Goal: Task Accomplishment & Management: Manage account settings

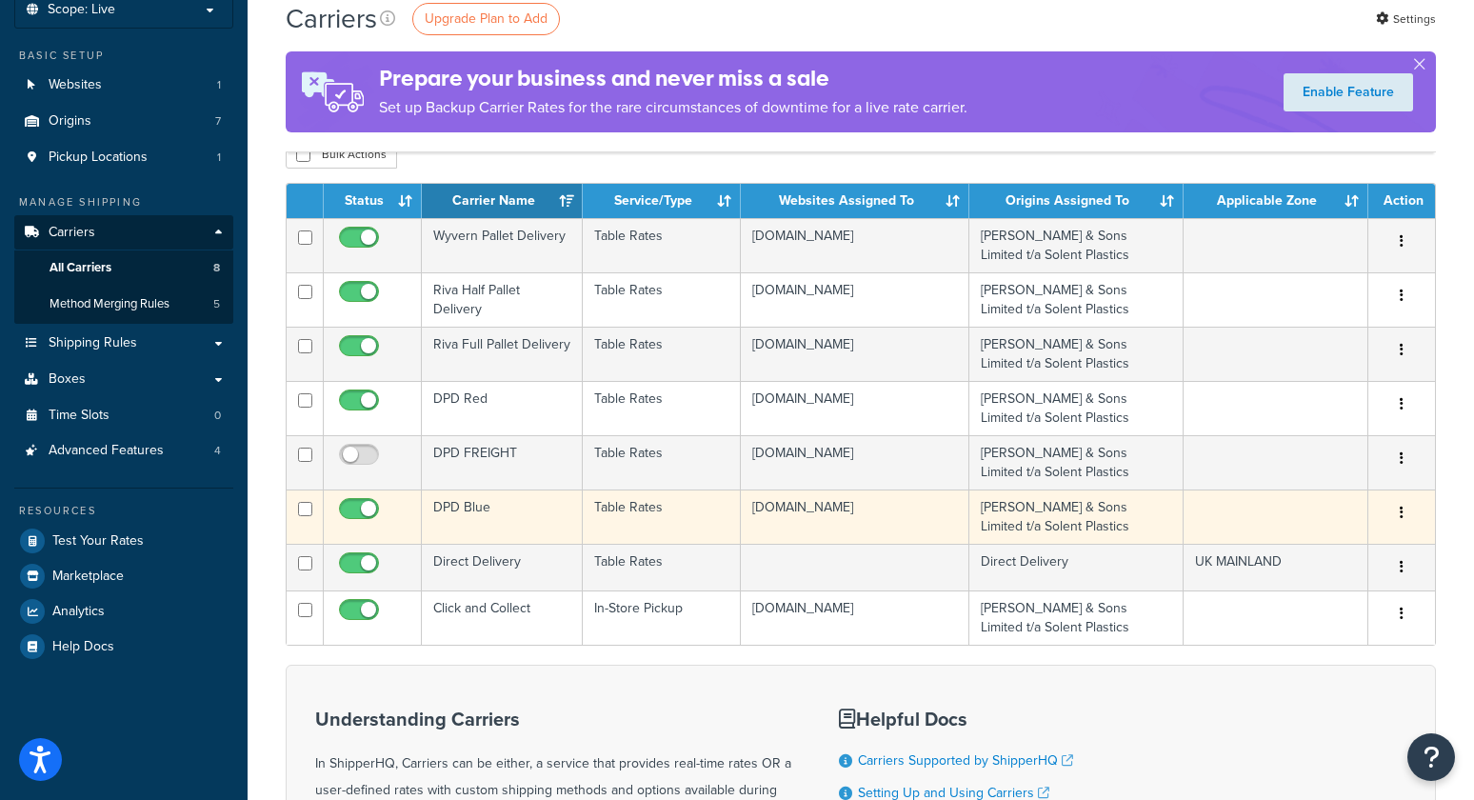
scroll to position [122, 0]
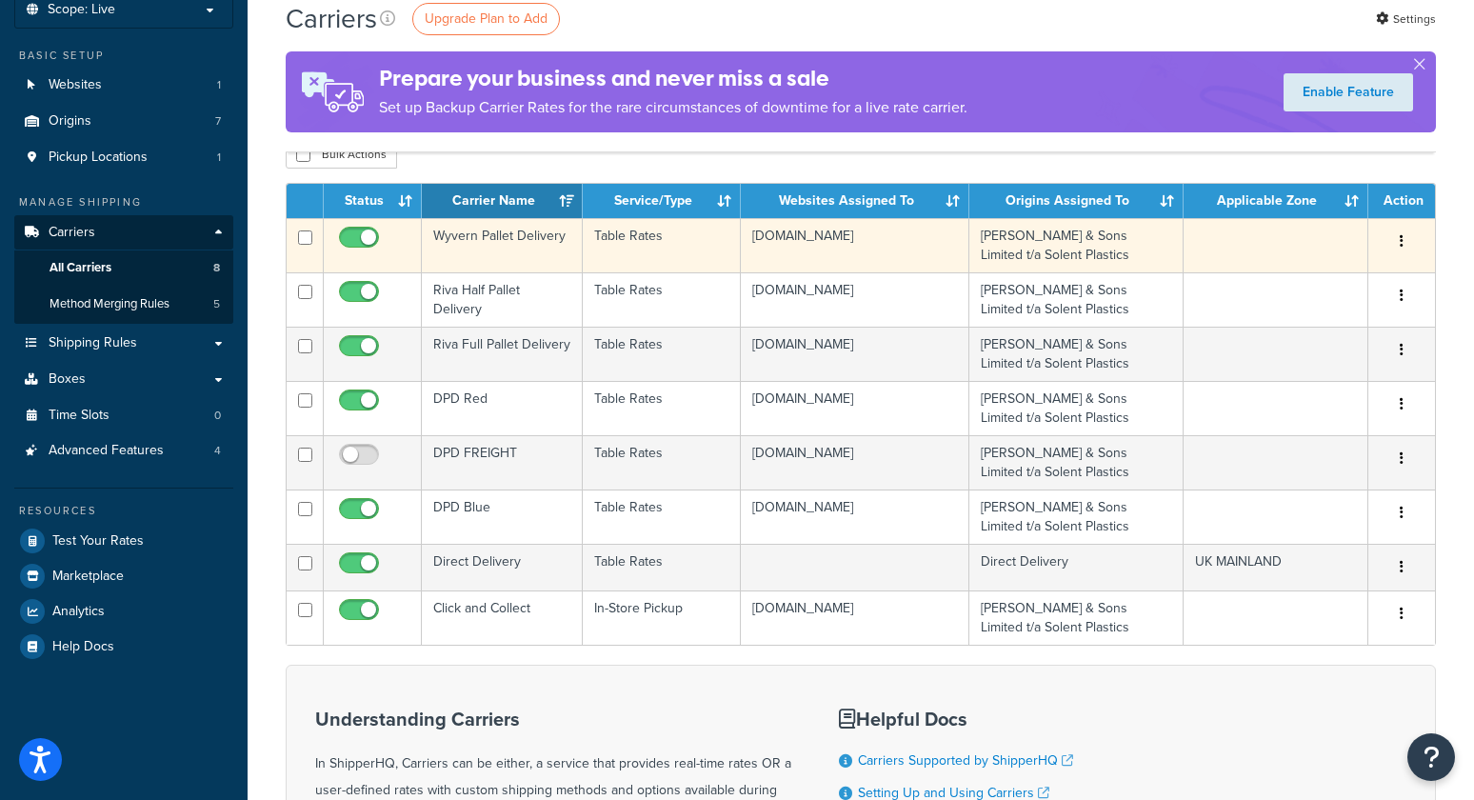
click at [521, 238] on td "Wyvern Pallet Delivery" at bounding box center [502, 245] width 161 height 54
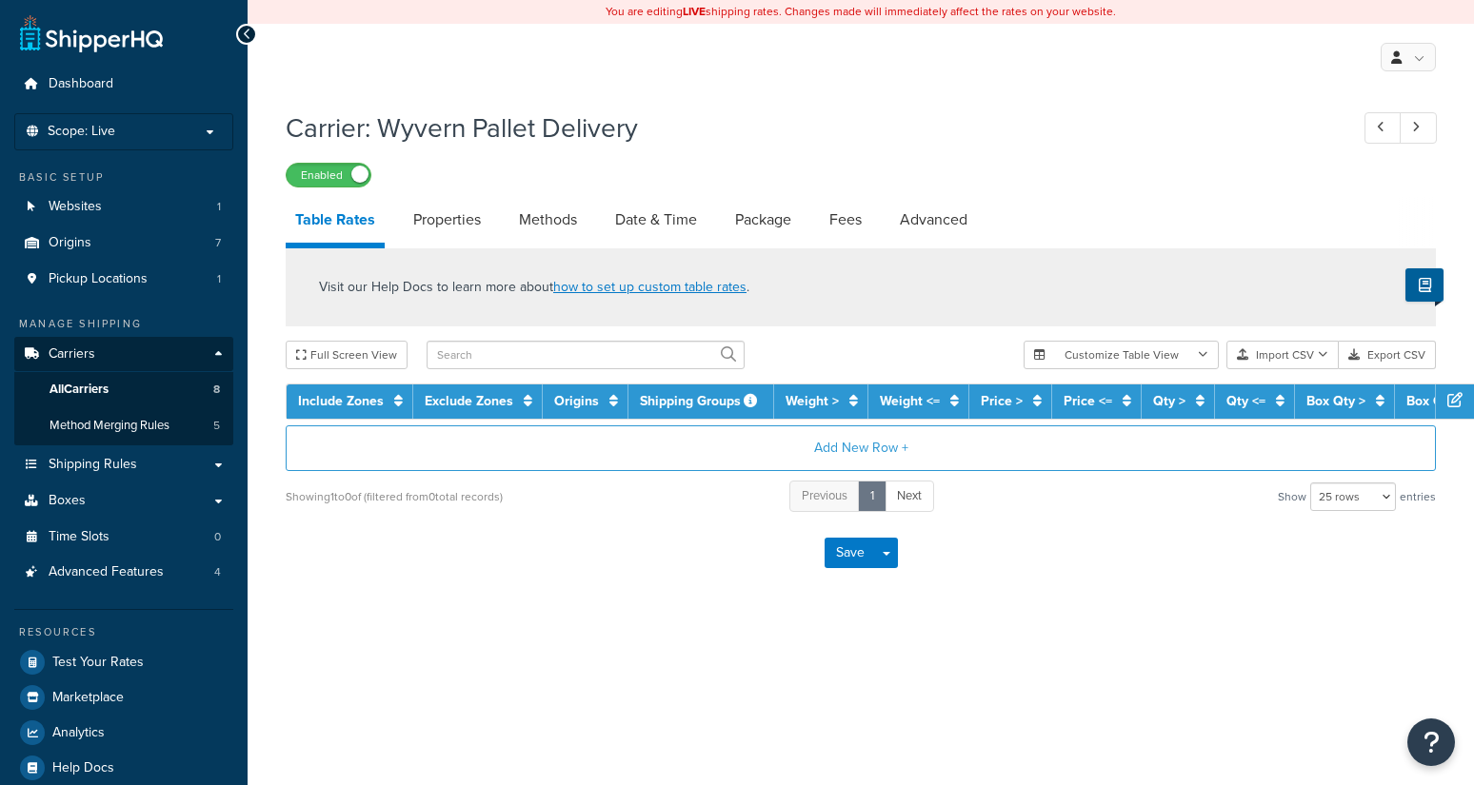
select select "25"
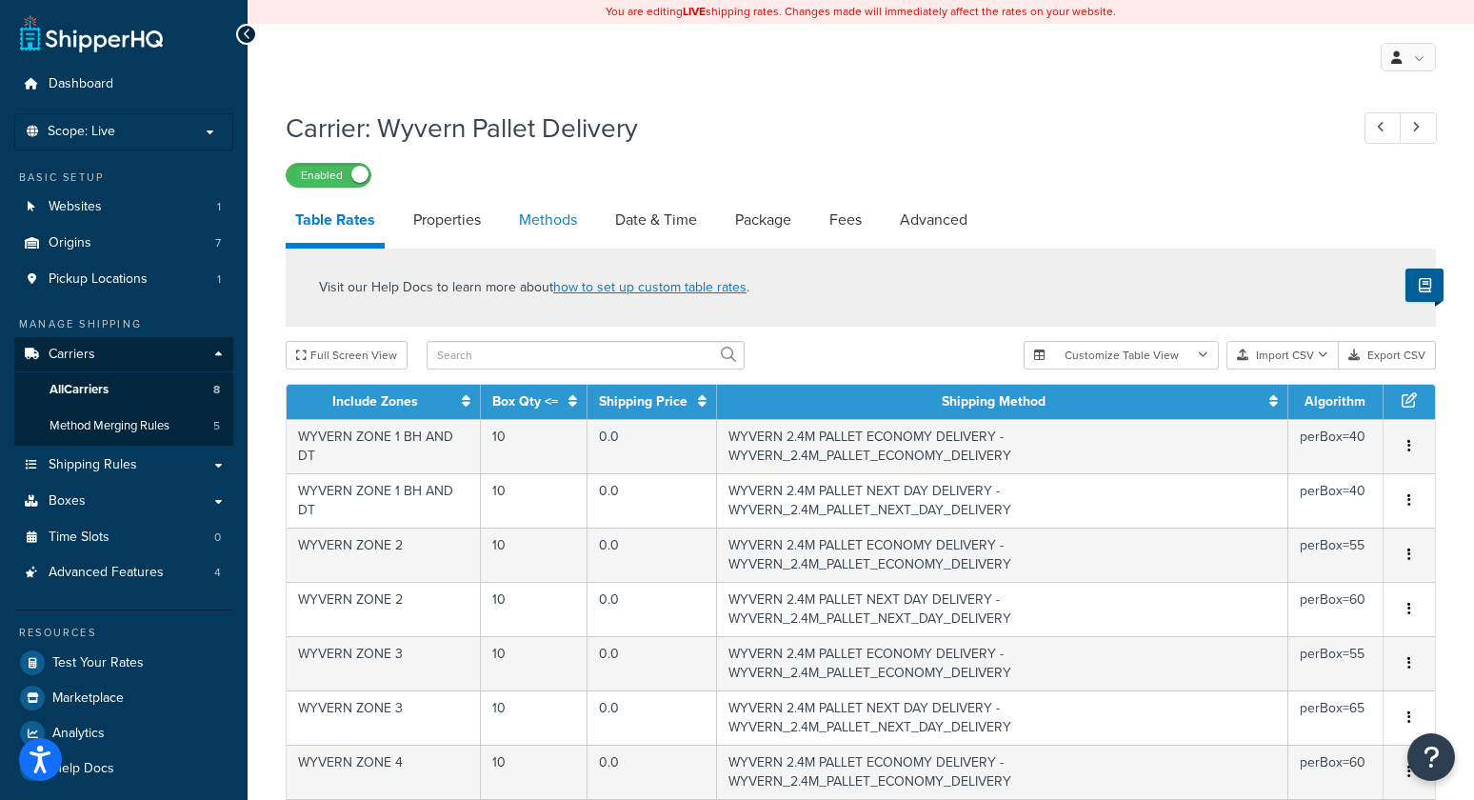
click at [534, 227] on link "Methods" at bounding box center [547, 220] width 77 height 46
select select "25"
